Goal: Transaction & Acquisition: Purchase product/service

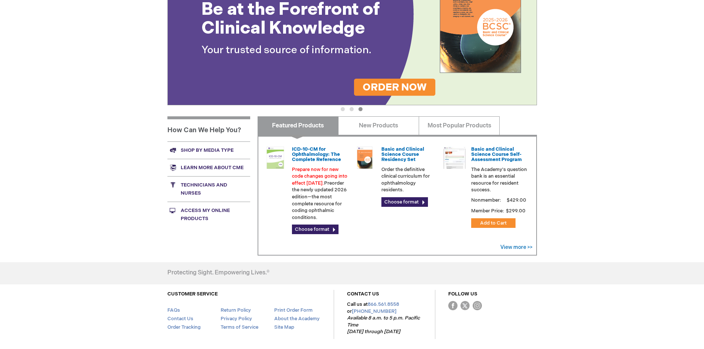
scroll to position [148, 0]
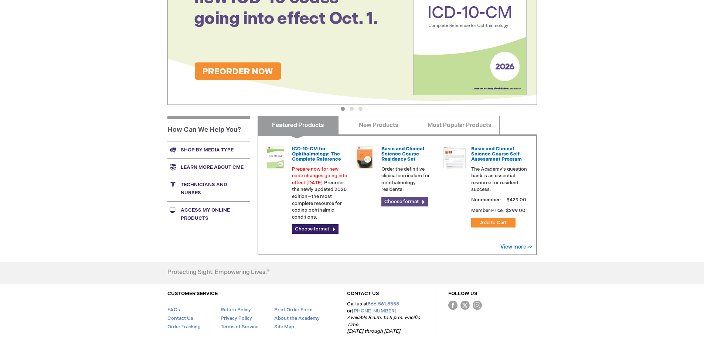
click at [414, 201] on link "Choose format" at bounding box center [404, 202] width 47 height 10
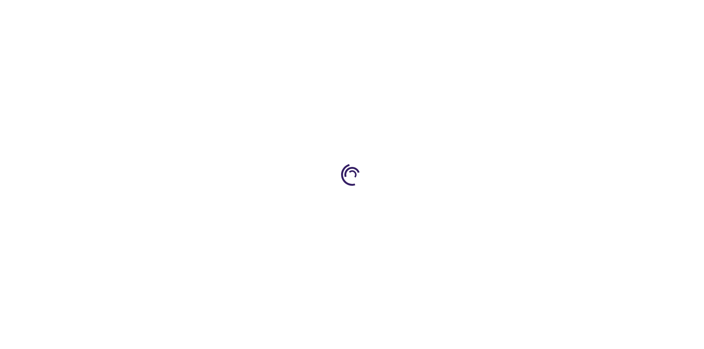
type input "0"
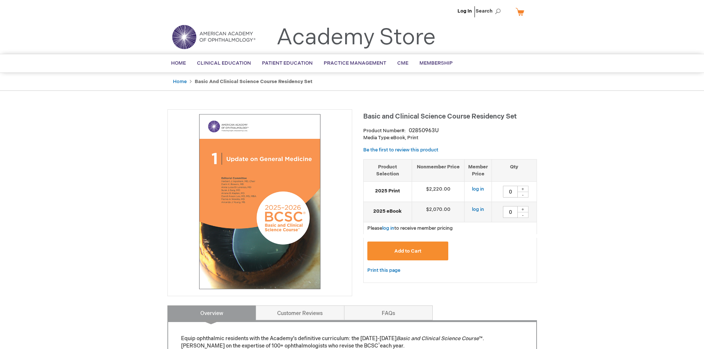
click at [527, 187] on div "+" at bounding box center [522, 189] width 11 height 6
type input "1"
click at [478, 190] on link "log in" at bounding box center [478, 189] width 12 height 6
click at [526, 186] on div "+" at bounding box center [522, 189] width 11 height 6
type input "1"
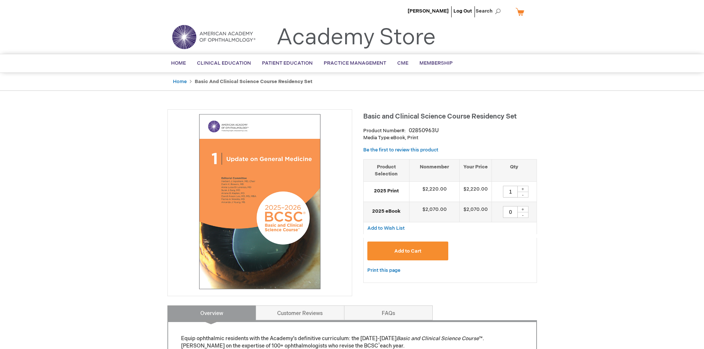
click at [417, 252] on span "Add to Cart" at bounding box center [407, 251] width 27 height 6
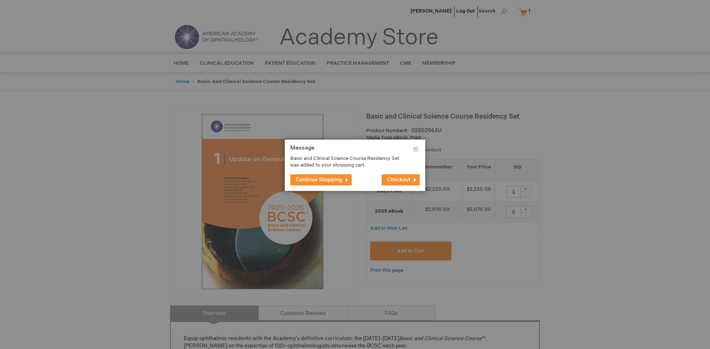
click at [401, 177] on span "Checkout" at bounding box center [398, 180] width 23 height 6
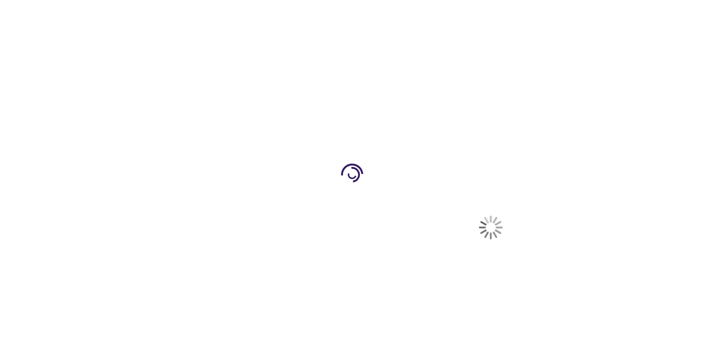
select select "US"
select select "28"
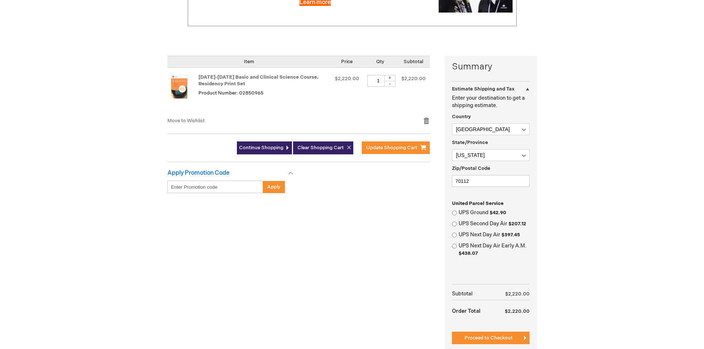
scroll to position [148, 0]
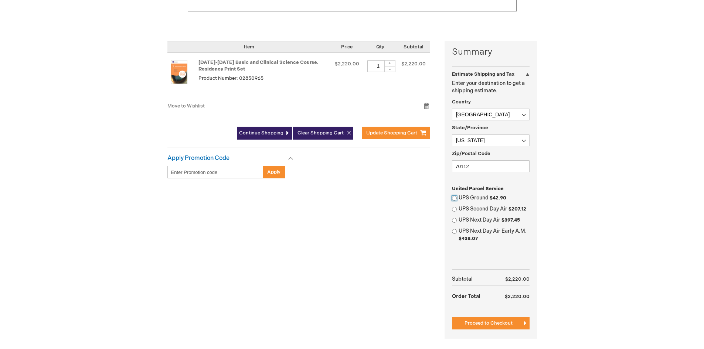
click at [455, 197] on input "UPS Ground $42.90" at bounding box center [454, 198] width 5 height 5
radio input "true"
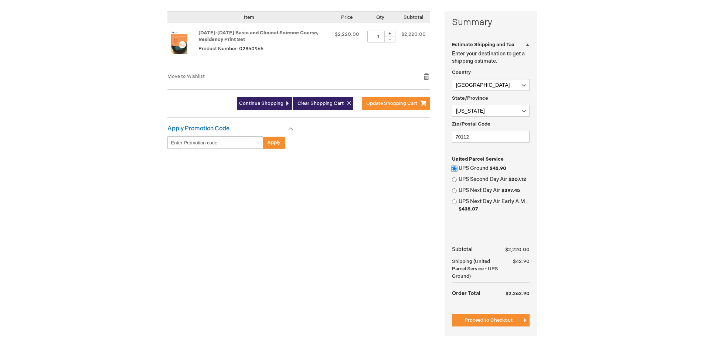
scroll to position [192, 0]
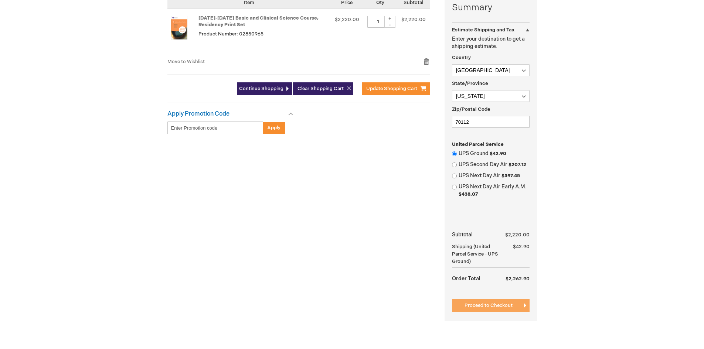
click at [506, 305] on span "Proceed to Checkout" at bounding box center [489, 306] width 48 height 6
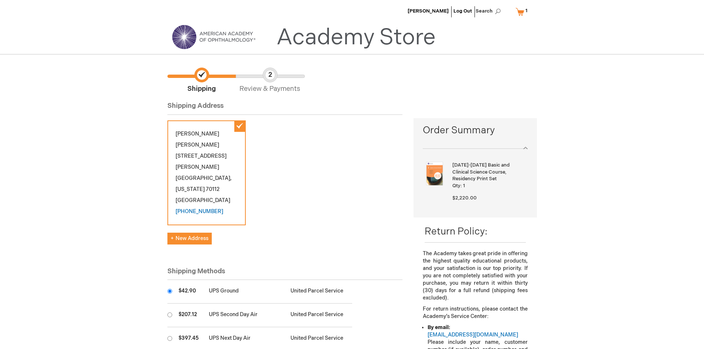
click at [218, 171] on div "[PERSON_NAME] [STREET_ADDRESS][PERSON_NAME][US_STATE] [PHONE_NUMBER]" at bounding box center [206, 172] width 78 height 105
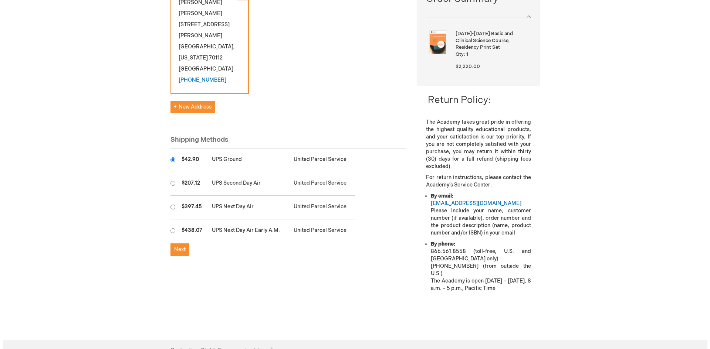
scroll to position [133, 0]
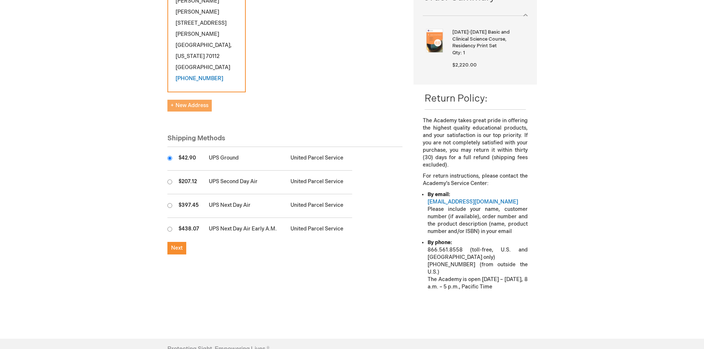
click at [179, 100] on button "New Address" at bounding box center [189, 106] width 44 height 12
select select "US"
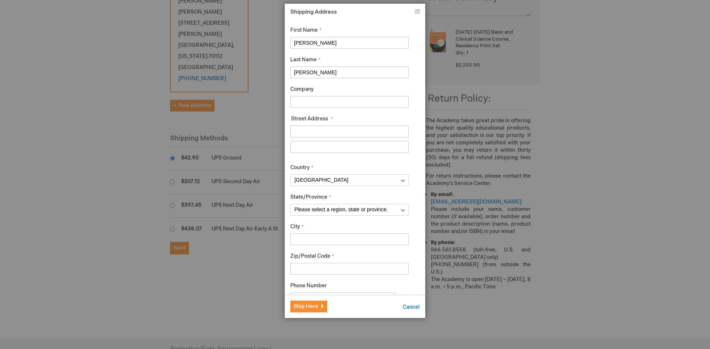
click at [312, 104] on input "Company" at bounding box center [349, 102] width 118 height 12
type input "Tulane University SOM"
type input "131 S. ROBERTSON ST. SUITE 1205"
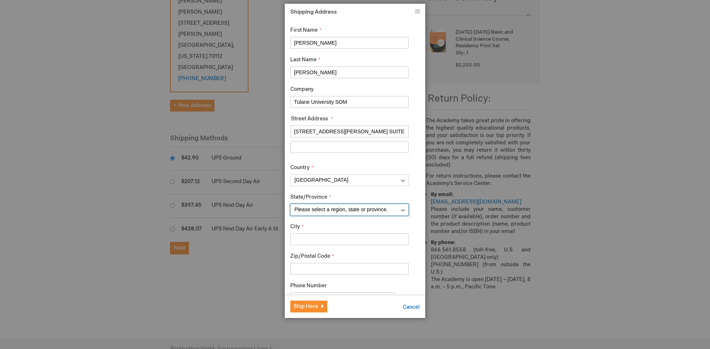
click at [395, 211] on select "Please select a region, state or province. Alabama Alaska American Samoa Arizon…" at bounding box center [349, 210] width 118 height 12
select select "28"
click at [290, 204] on select "Please select a region, state or province. Alabama Alaska American Samoa Arizon…" at bounding box center [349, 210] width 118 height 12
click at [340, 241] on input "City" at bounding box center [349, 240] width 118 height 12
type input "[GEOGRAPHIC_DATA]"
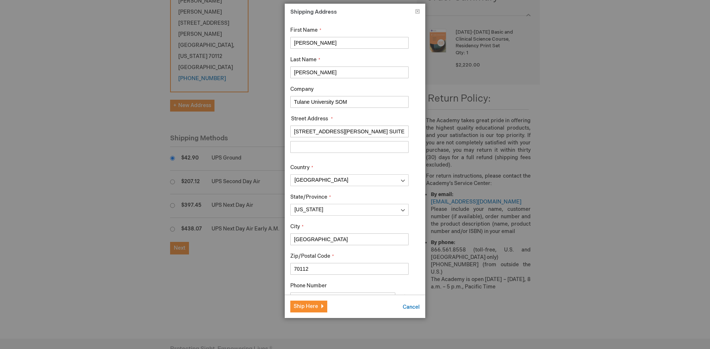
type input "70112"
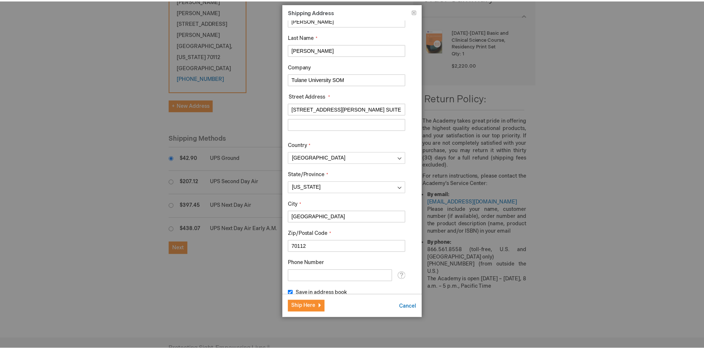
scroll to position [32, 0]
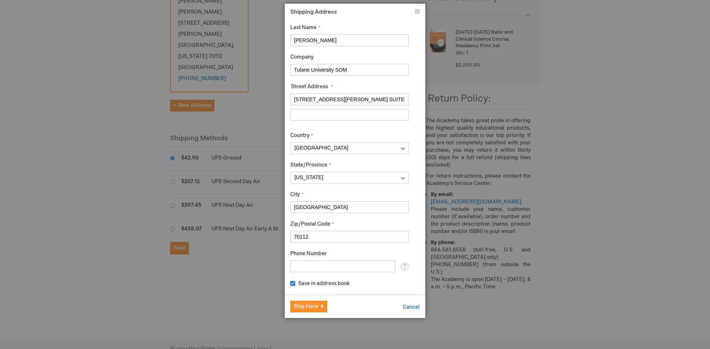
click at [370, 267] on input "Phone Number" at bounding box center [342, 267] width 105 height 12
type input "5049885314"
click at [302, 311] on button "Ship Here" at bounding box center [308, 307] width 37 height 12
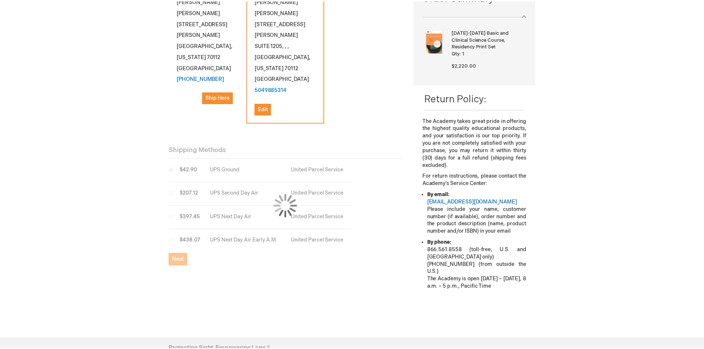
scroll to position [0, 0]
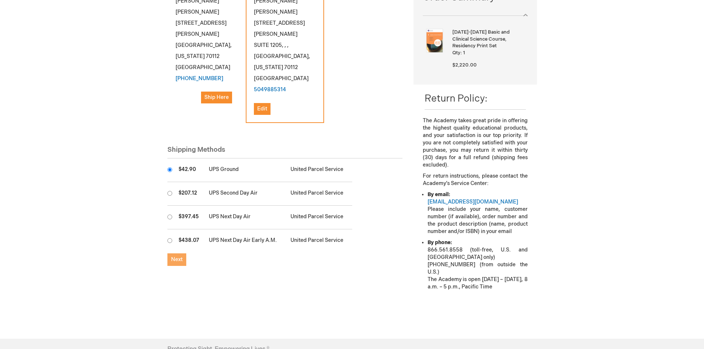
click at [176, 254] on button "Next" at bounding box center [176, 260] width 19 height 13
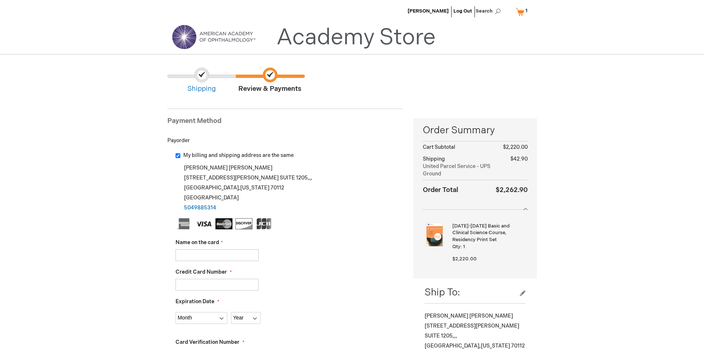
click at [189, 251] on input "Name on the card" at bounding box center [217, 255] width 83 height 12
type input "WHITLEY RICHARDSON"
type input "[CREDIT_CARD_NUMBER]"
click at [218, 320] on select "Month [DATE] - [DATE] - [DATE] - [DATE] - [DATE] - [DATE] - [DATE] - [DATE] - […" at bounding box center [202, 318] width 52 height 12
select select "8"
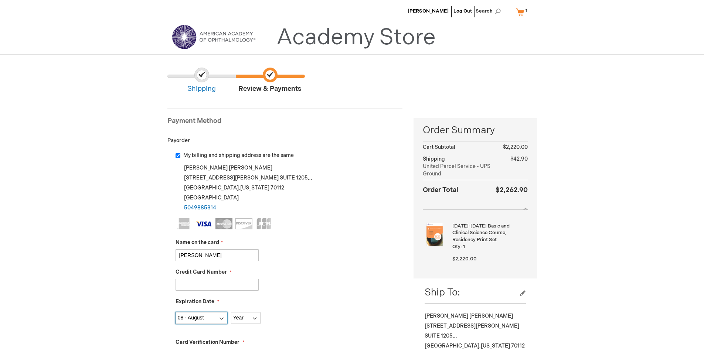
click at [176, 312] on select "Month [DATE] - [DATE] - [DATE] - [DATE] - [DATE] - [DATE] - [DATE] - [DATE] - […" at bounding box center [202, 318] width 52 height 12
click at [254, 317] on select "Year [DATE] 2026 2027 2028 2029 2030 2031 2032 2033 2034 2035" at bounding box center [246, 318] width 30 height 12
select select "2028"
click at [231, 312] on select "Year [DATE] 2026 2027 2028 2029 2030 2031 2032 2033 2034 2035" at bounding box center [246, 318] width 30 height 12
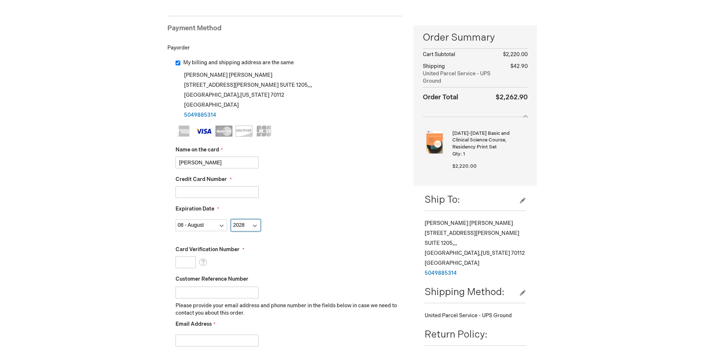
scroll to position [103, 0]
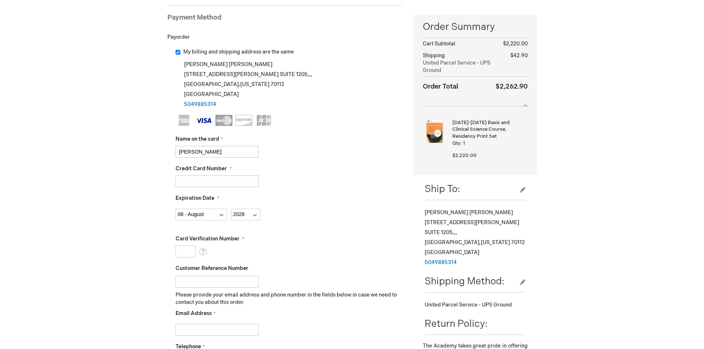
click at [186, 249] on input "Card Verification Number" at bounding box center [186, 252] width 20 height 12
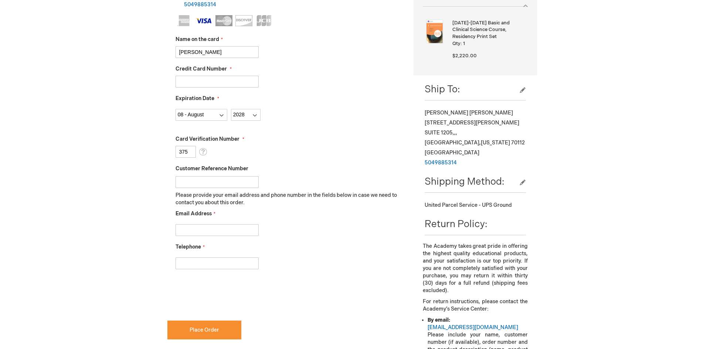
scroll to position [207, 0]
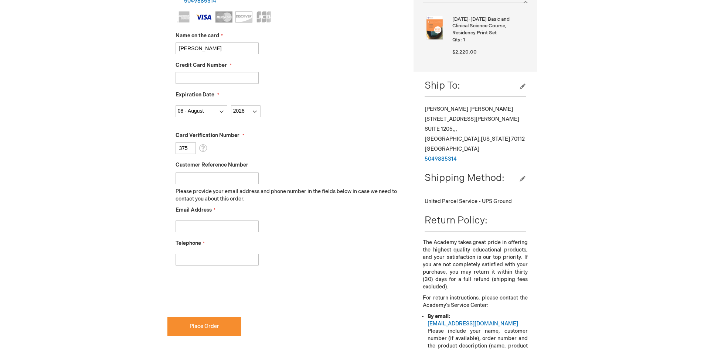
type input "375"
click at [187, 226] on input "Email Address" at bounding box center [217, 227] width 83 height 12
type input "[EMAIL_ADDRESS][DOMAIN_NAME]"
type input "5049885314"
checkbox input "true"
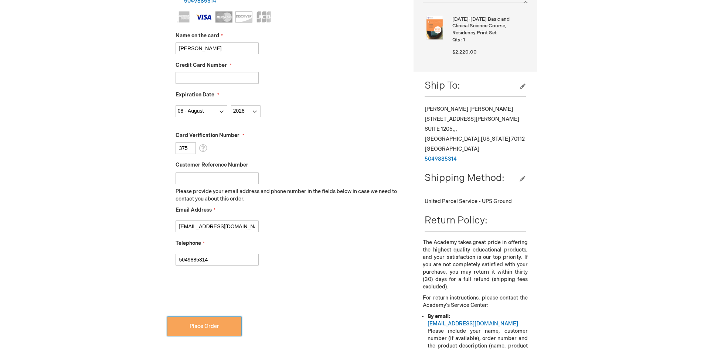
click at [201, 327] on span "Place Order" at bounding box center [205, 326] width 30 height 6
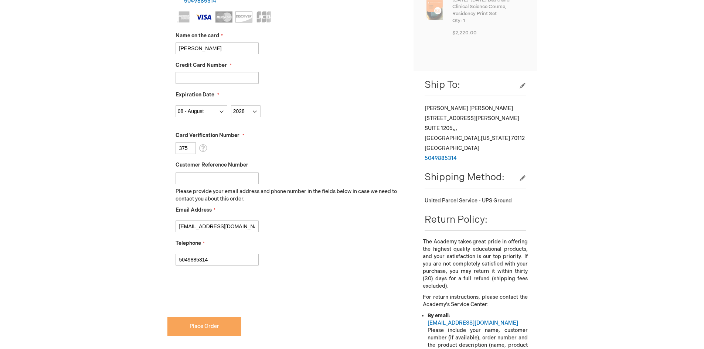
scroll to position [246, 0]
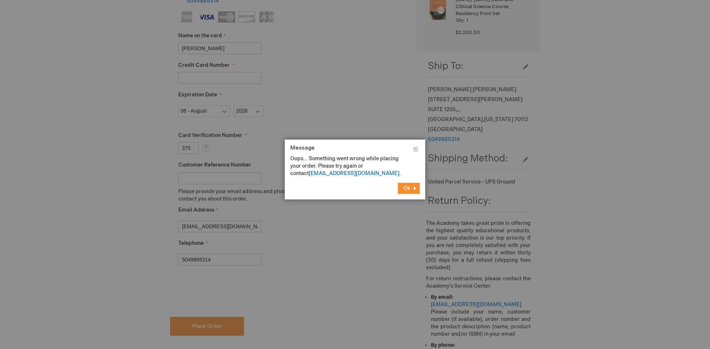
click at [401, 187] on button "Ok" at bounding box center [409, 188] width 22 height 11
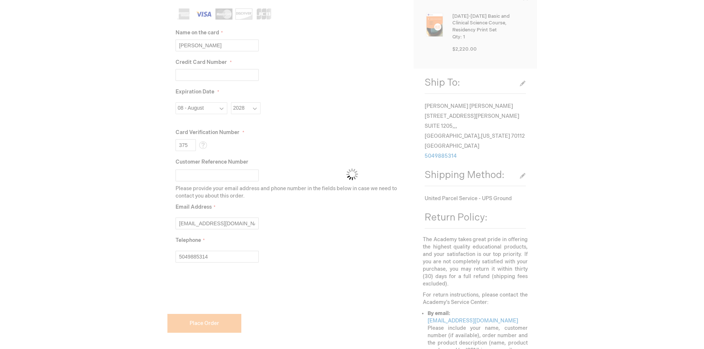
scroll to position [207, 0]
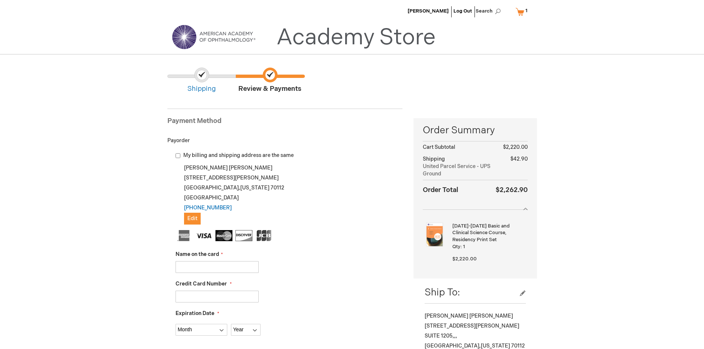
click at [176, 157] on input "My billing and shipping address are the same" at bounding box center [178, 155] width 5 height 5
checkbox input "true"
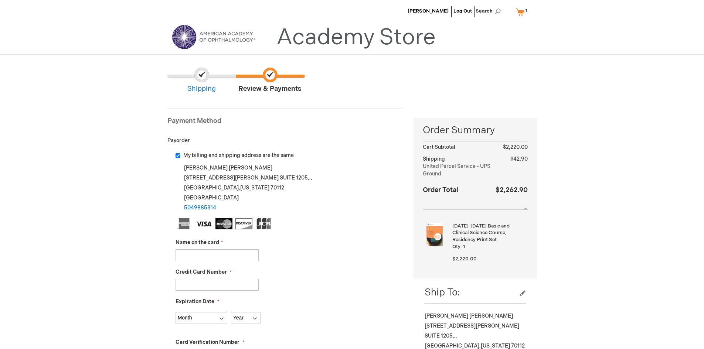
click at [212, 254] on input "Name on the card" at bounding box center [217, 255] width 83 height 12
type input "[PERSON_NAME]"
type input "[CREDIT_CARD_NUMBER]"
click at [218, 321] on select "Month [DATE] - [DATE] - [DATE] - [DATE] - [DATE] - [DATE] - [DATE] - [DATE] - […" at bounding box center [202, 318] width 52 height 12
select select "8"
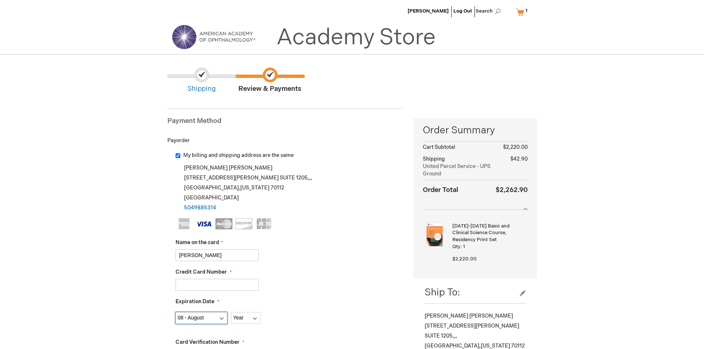
click at [176, 312] on select "Month [DATE] - [DATE] - [DATE] - [DATE] - [DATE] - [DATE] - [DATE] - [DATE] - […" at bounding box center [202, 318] width 52 height 12
click at [253, 317] on select "Year [DATE] 2026 2027 2028 2029 2030 2031 2032 2033 2034 2035" at bounding box center [246, 318] width 30 height 12
select select "2028"
click at [231, 312] on select "Year [DATE] 2026 2027 2028 2029 2030 2031 2032 2033 2034 2035" at bounding box center [246, 318] width 30 height 12
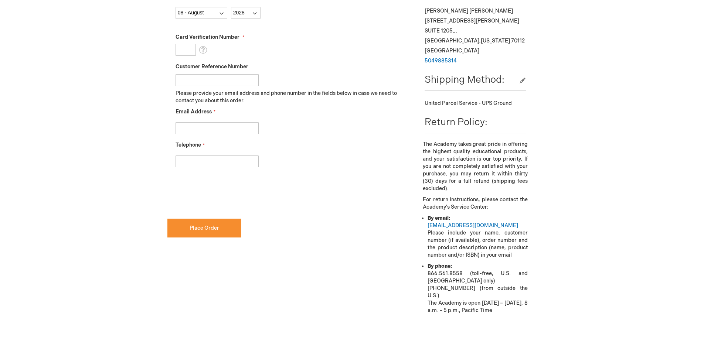
click at [191, 53] on input "Card Verification Number" at bounding box center [186, 50] width 20 height 12
type input "375"
click at [206, 135] on fieldset "Name on the card [PERSON_NAME] Credit Card Number [CREDIT_CARD_NUMBER] Expirati…" at bounding box center [289, 44] width 227 height 262
click at [206, 133] on input "Email Address" at bounding box center [217, 128] width 83 height 12
type input "[EMAIL_ADDRESS][DOMAIN_NAME]"
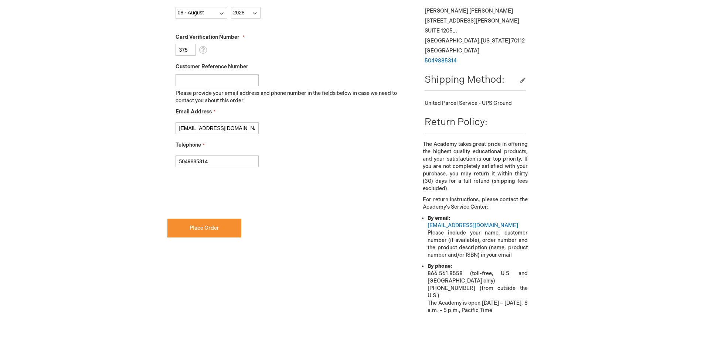
type input "5049885314"
checkbox input "true"
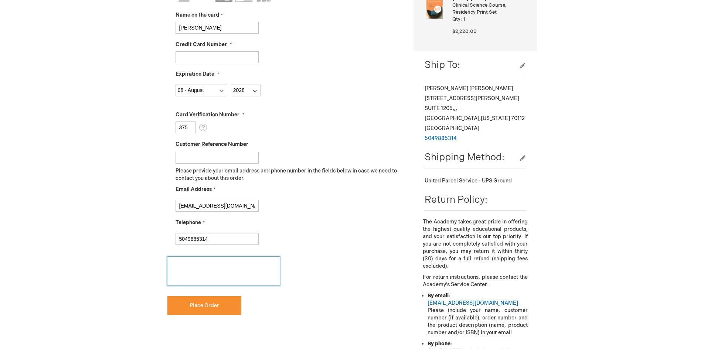
scroll to position [228, 0]
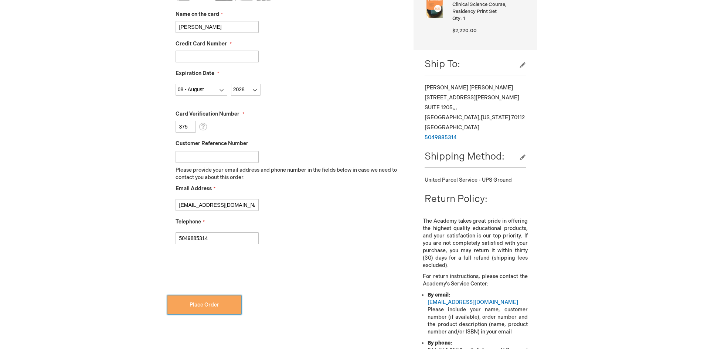
click at [210, 309] on button "Place Order" at bounding box center [204, 305] width 74 height 19
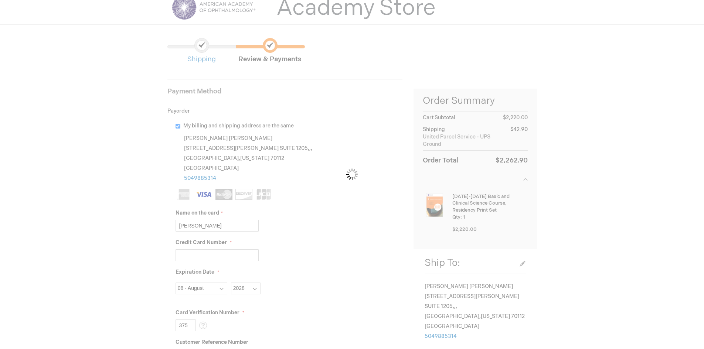
scroll to position [0, 0]
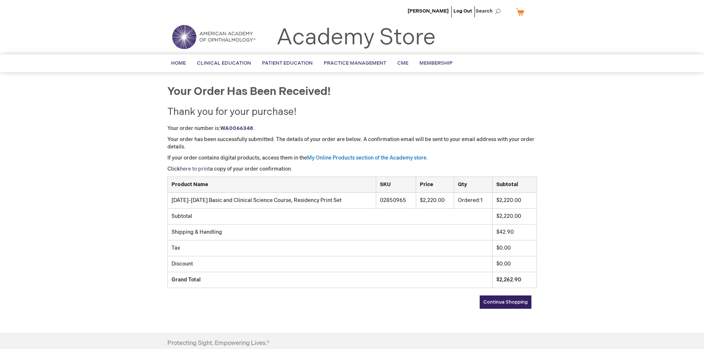
click at [194, 169] on link "here to print" at bounding box center [195, 169] width 30 height 6
